Goal: Transaction & Acquisition: Purchase product/service

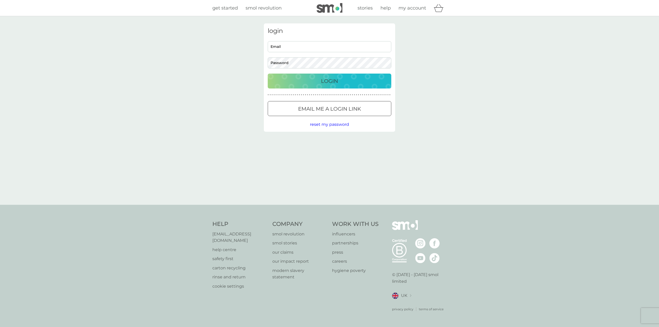
type input "matt@franey.co.uk"
click at [324, 80] on p "Login" at bounding box center [329, 81] width 17 height 8
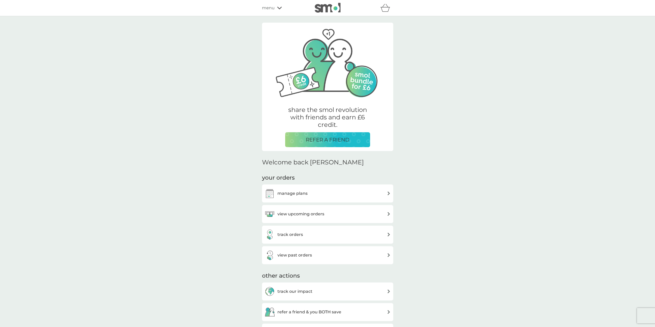
click at [302, 193] on h3 "manage plans" at bounding box center [293, 193] width 30 height 7
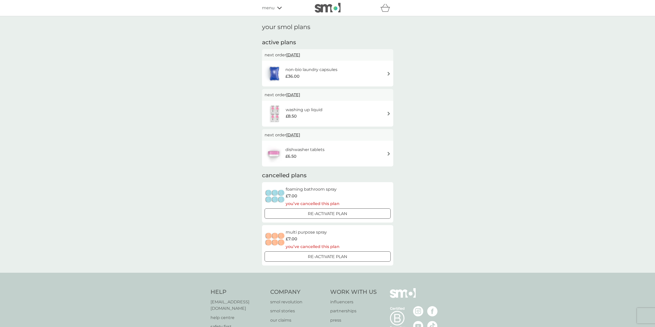
click at [389, 74] on img at bounding box center [389, 74] width 4 height 4
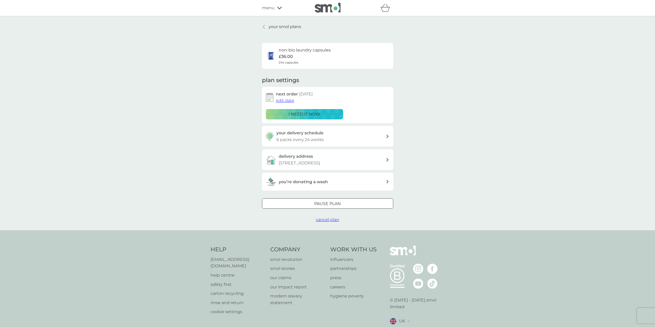
click at [298, 113] on p "i need it now" at bounding box center [305, 114] width 32 height 7
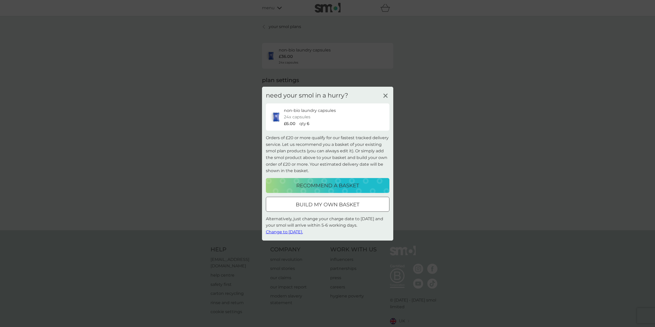
click at [326, 204] on div at bounding box center [328, 204] width 19 height 5
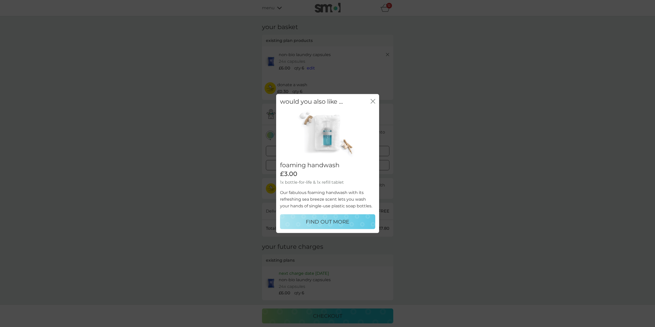
click at [373, 101] on icon "close" at bounding box center [374, 101] width 2 height 4
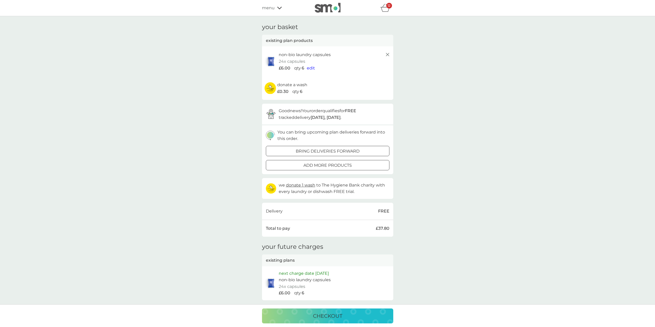
click at [309, 68] on span "edit" at bounding box center [311, 68] width 8 height 5
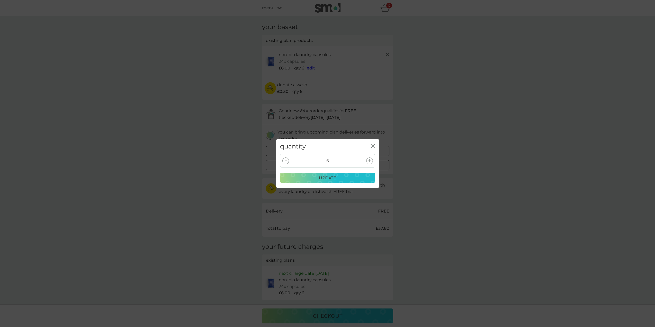
click at [371, 159] on div at bounding box center [369, 161] width 7 height 7
click at [371, 161] on icon at bounding box center [369, 160] width 3 height 3
click at [286, 160] on div at bounding box center [285, 161] width 7 height 7
click at [371, 160] on icon at bounding box center [369, 160] width 3 height 3
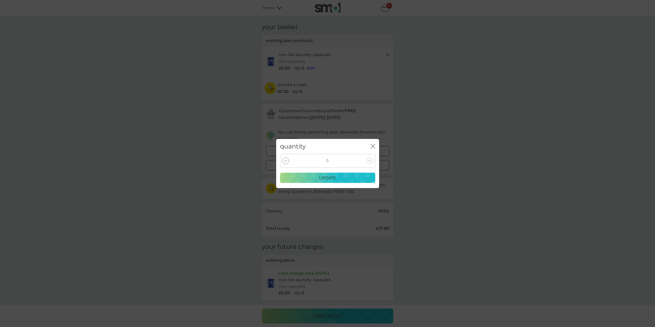
click at [370, 160] on icon at bounding box center [369, 160] width 3 height 3
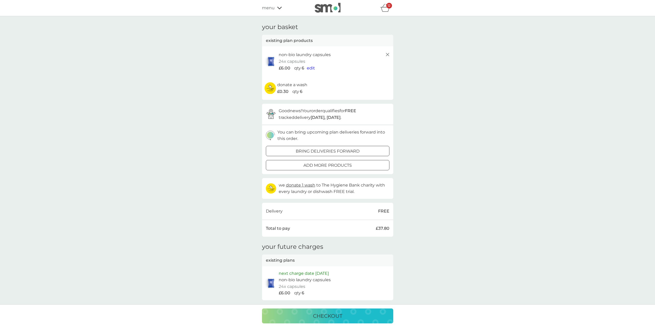
click at [491, 92] on div "your basket existing plan products non-bio laundry capsules 24x capsules £6.00 …" at bounding box center [327, 161] width 655 height 291
click at [329, 316] on p "checkout" at bounding box center [327, 316] width 29 height 8
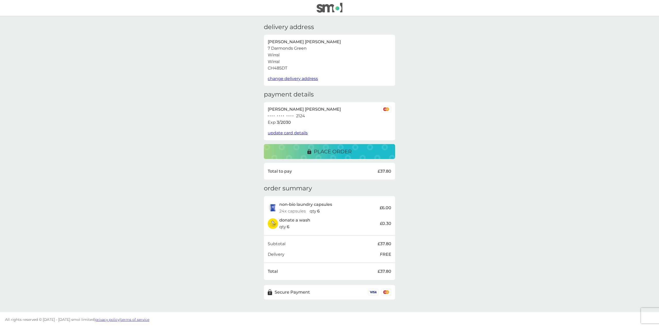
click at [346, 153] on p "place order" at bounding box center [333, 152] width 38 height 8
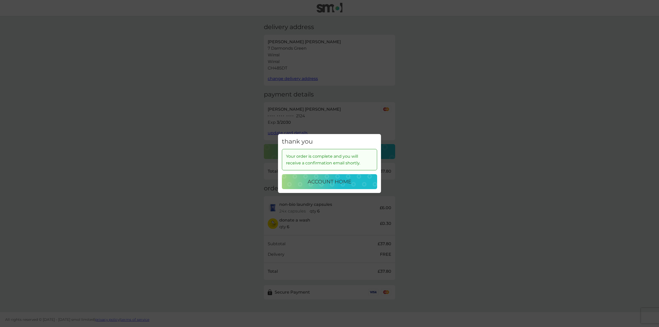
click at [334, 183] on p "account home" at bounding box center [330, 182] width 44 height 8
